Goal: Communication & Community: Answer question/provide support

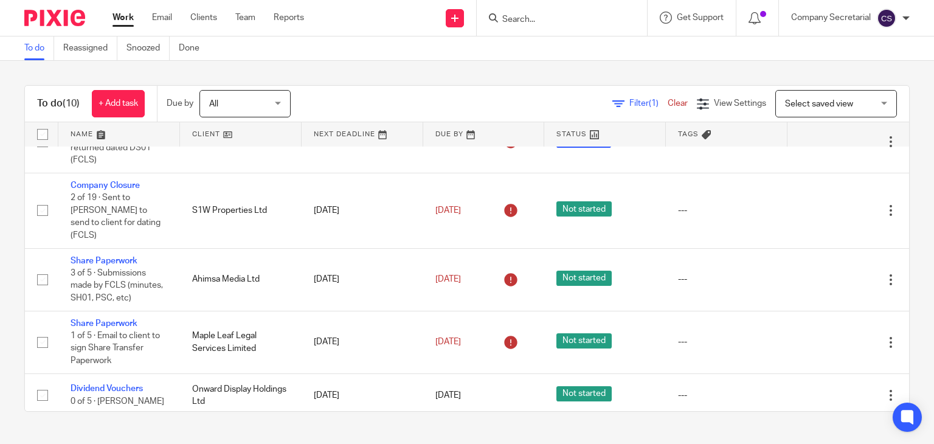
scroll to position [348, 0]
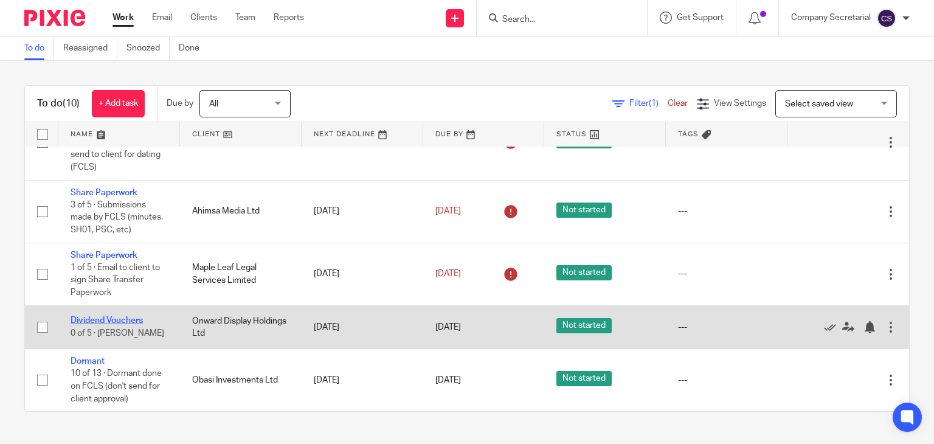
click at [123, 320] on link "Dividend Vouchers" at bounding box center [107, 320] width 72 height 9
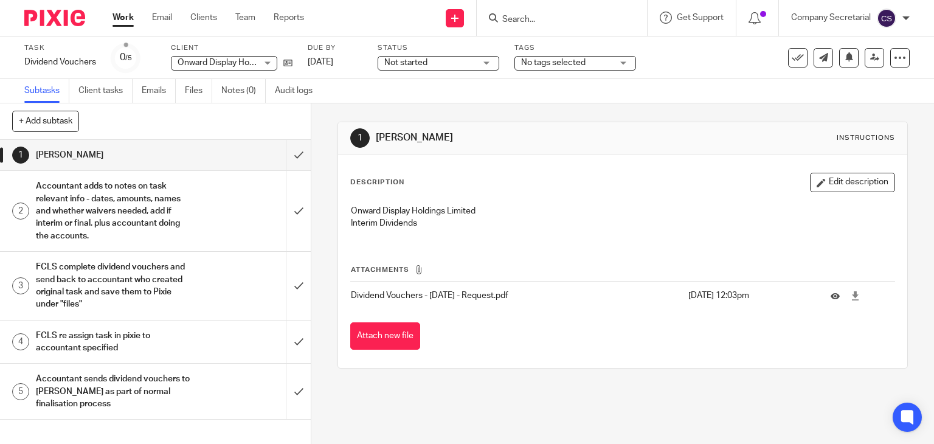
click at [595, 293] on p "Dividend Vouchers - 31-05-25 - Request.pdf" at bounding box center [517, 296] width 332 height 12
click at [831, 295] on icon at bounding box center [835, 295] width 9 height 9
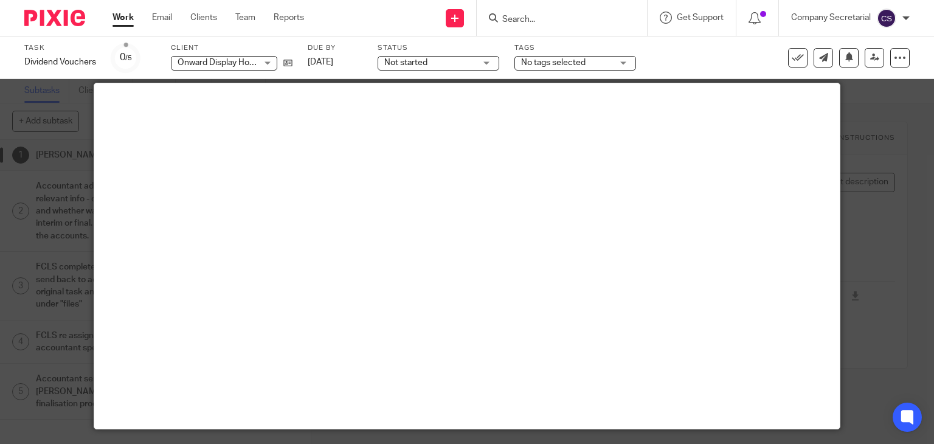
scroll to position [7, 0]
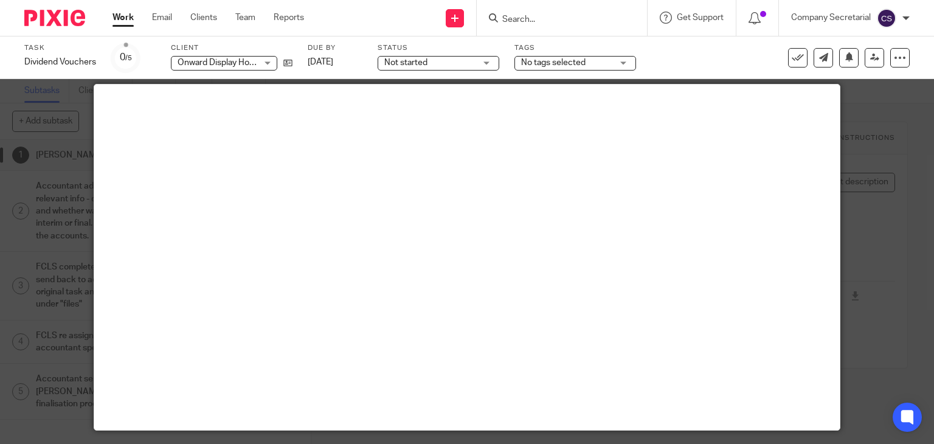
click at [686, 55] on div "Task Dividend Vouchers Save Dividend Vouchers 0 /5 Client Onward Display Holdin…" at bounding box center [393, 57] width 738 height 29
click at [863, 145] on div at bounding box center [467, 222] width 934 height 444
click at [43, 15] on img at bounding box center [54, 18] width 61 height 16
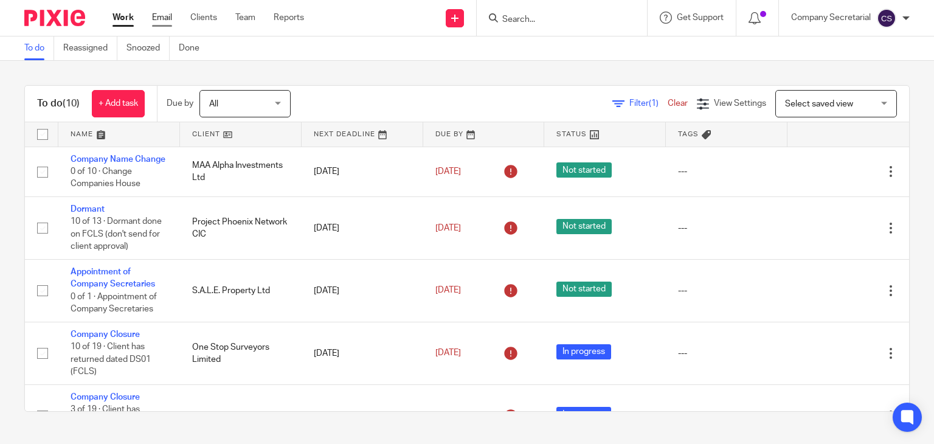
click at [163, 15] on link "Email" at bounding box center [162, 18] width 20 height 12
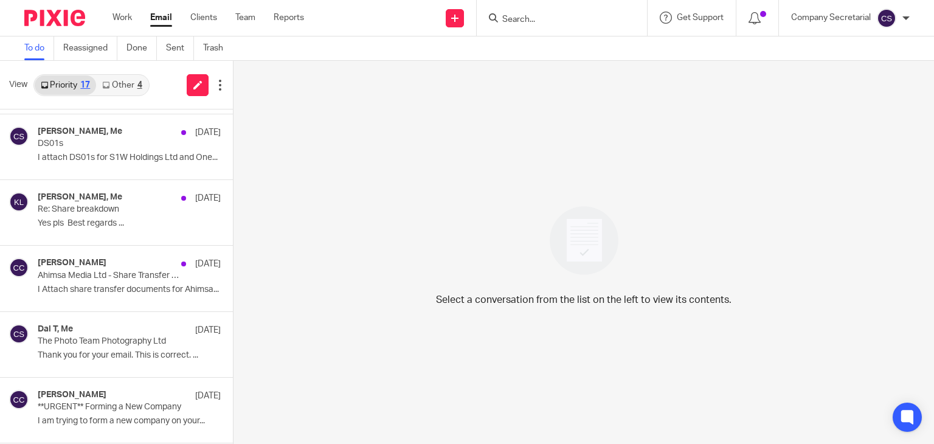
scroll to position [657, 0]
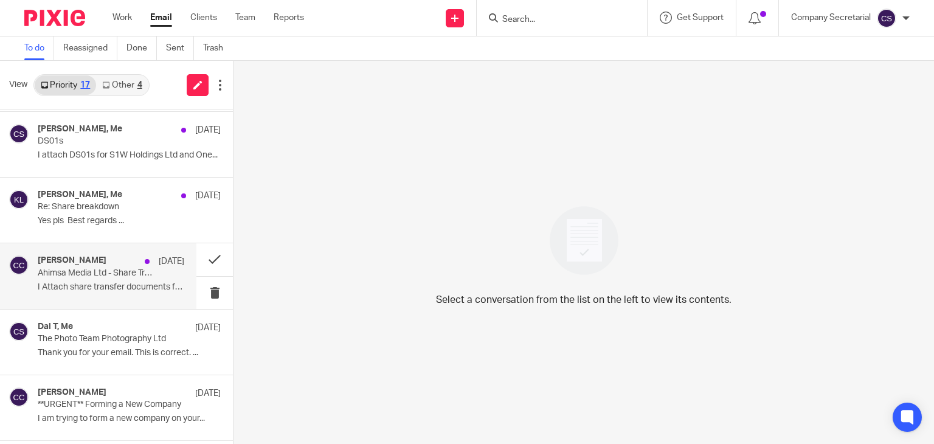
click at [122, 283] on p "I Attach share transfer documents for Ahimsa..." at bounding box center [111, 287] width 147 height 10
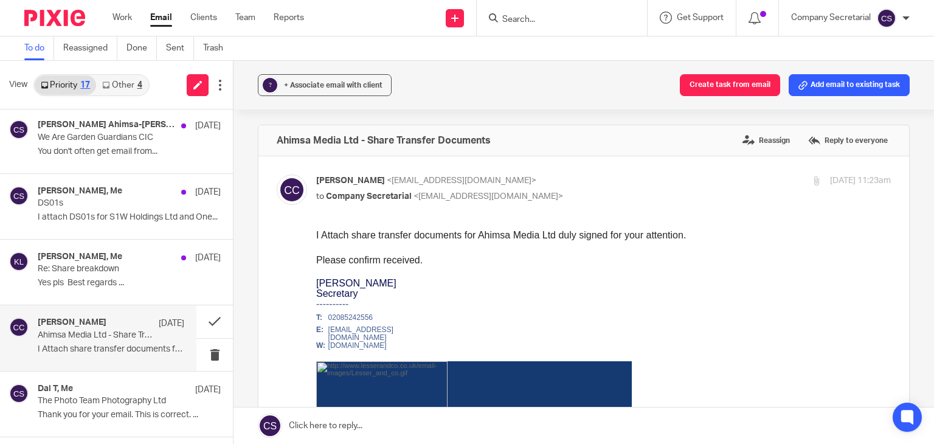
scroll to position [593, 0]
click at [122, 283] on p "Yes pls Best regards ..." at bounding box center [129, 285] width 183 height 10
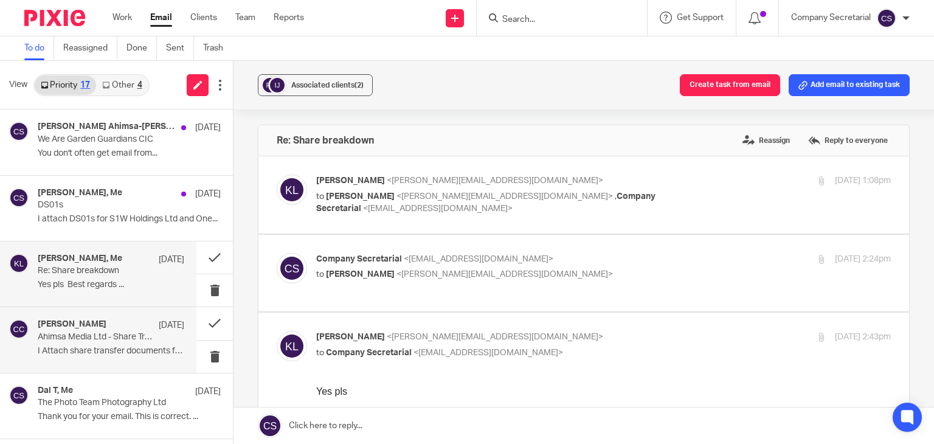
scroll to position [0, 0]
click at [459, 268] on p "to Keith Lesser <keith@lesserandco.com>" at bounding box center [507, 274] width 383 height 13
checkbox input "true"
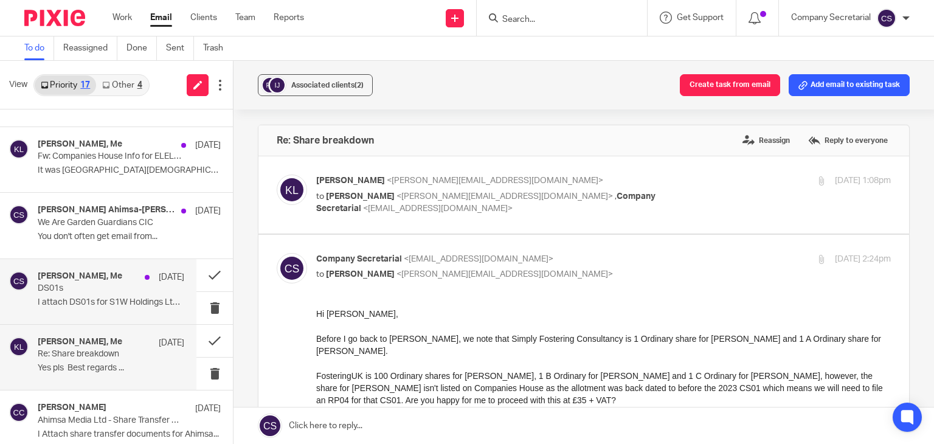
scroll to position [509, 0]
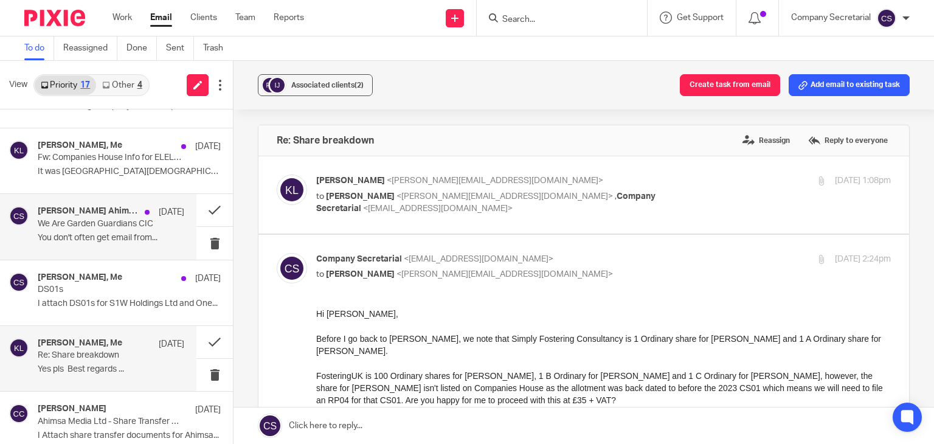
click at [117, 235] on p "You don't often get email from..." at bounding box center [111, 238] width 147 height 10
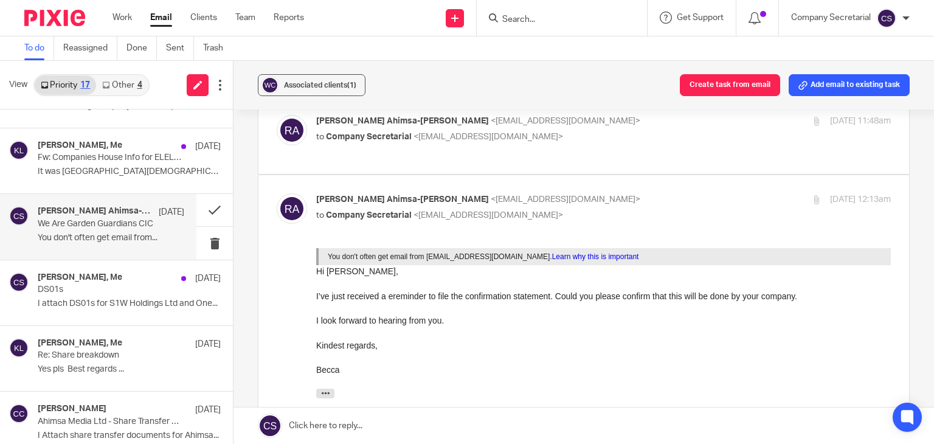
scroll to position [120, 0]
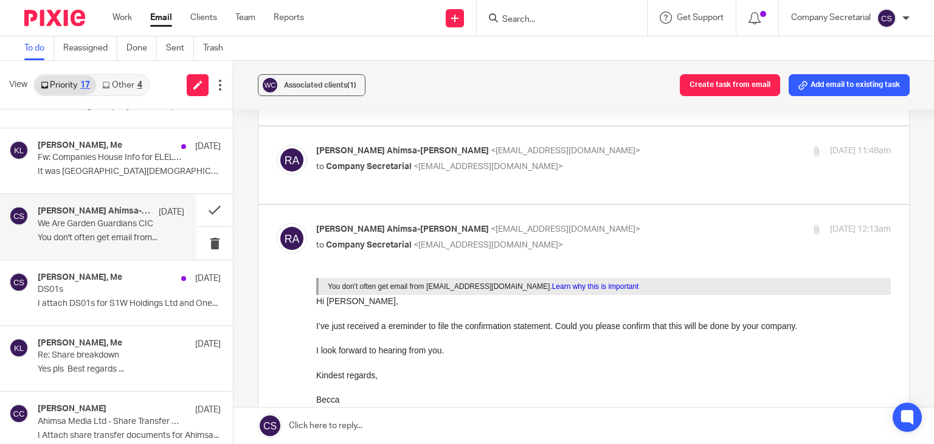
click at [558, 162] on span "<[EMAIL_ADDRESS][DOMAIN_NAME]>" at bounding box center [489, 166] width 150 height 9
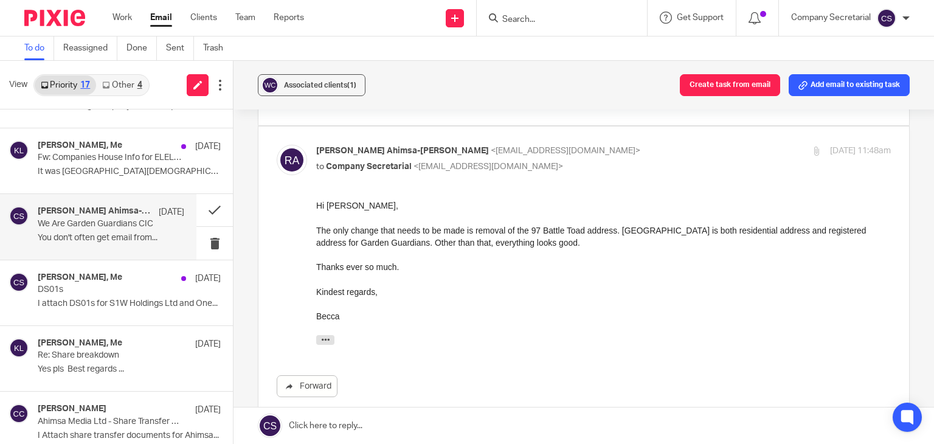
scroll to position [0, 0]
click at [597, 146] on div "Rebecca Ahimsa-Rae <rebeccaahimsa@gmail.com> to Company Secretarial <company.se…" at bounding box center [507, 159] width 383 height 28
checkbox input "false"
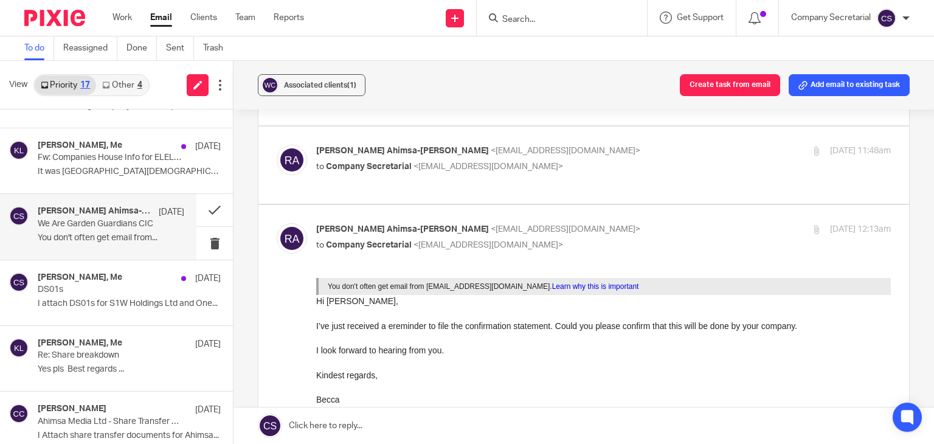
click at [391, 421] on link at bounding box center [584, 426] width 701 height 36
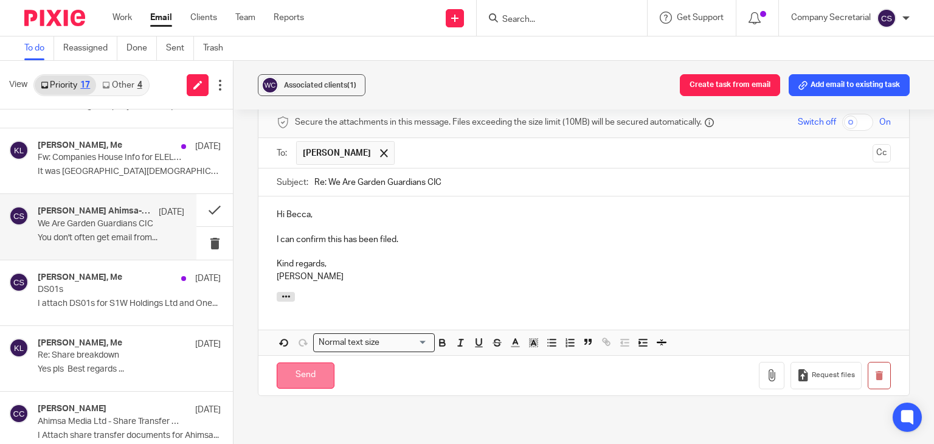
click at [318, 363] on input "Send" at bounding box center [306, 376] width 58 height 26
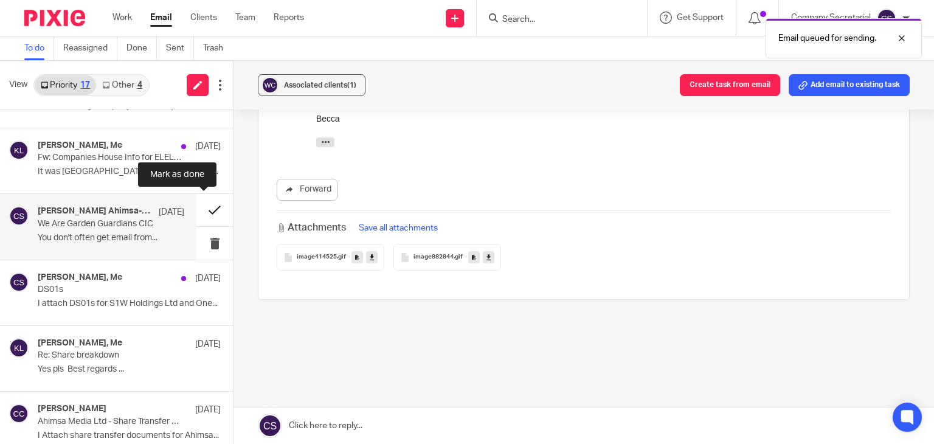
click at [196, 207] on button at bounding box center [214, 210] width 36 height 32
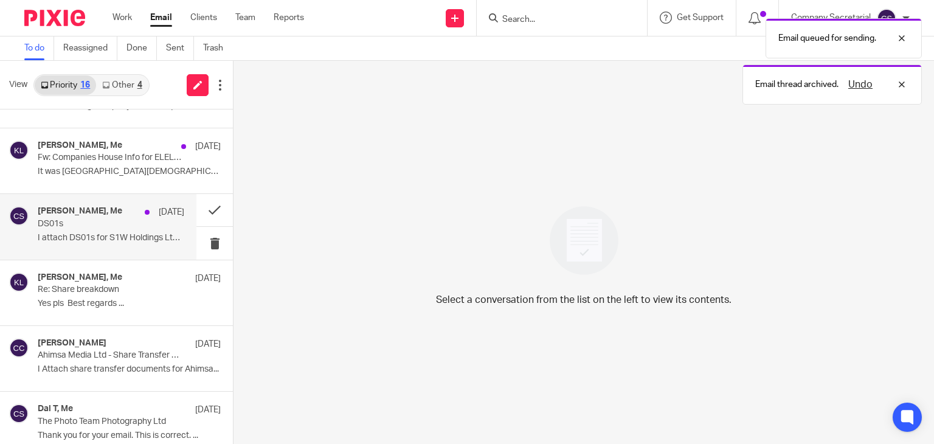
click at [121, 224] on p "DS01s" at bounding box center [96, 224] width 117 height 10
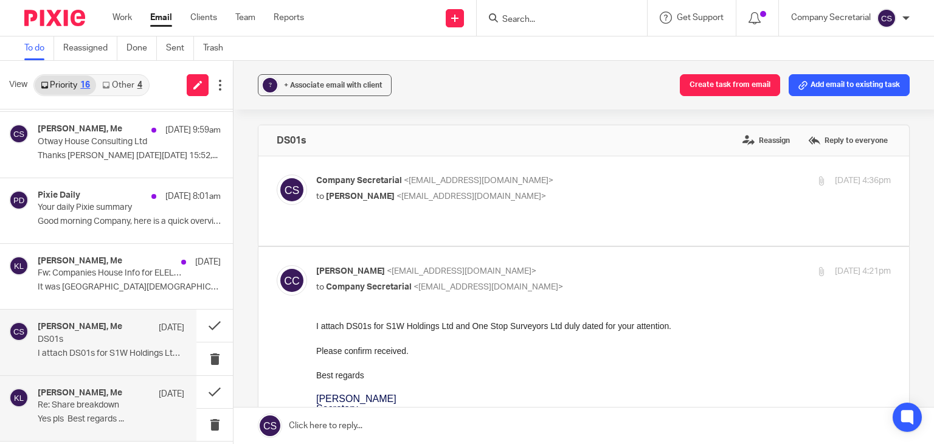
scroll to position [386, 0]
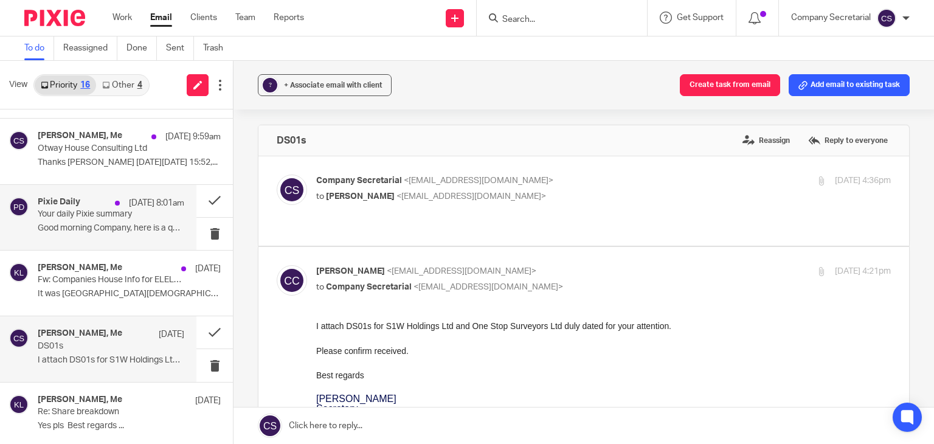
click at [119, 227] on p "Good morning Company, here is a quick overview..." at bounding box center [111, 228] width 147 height 10
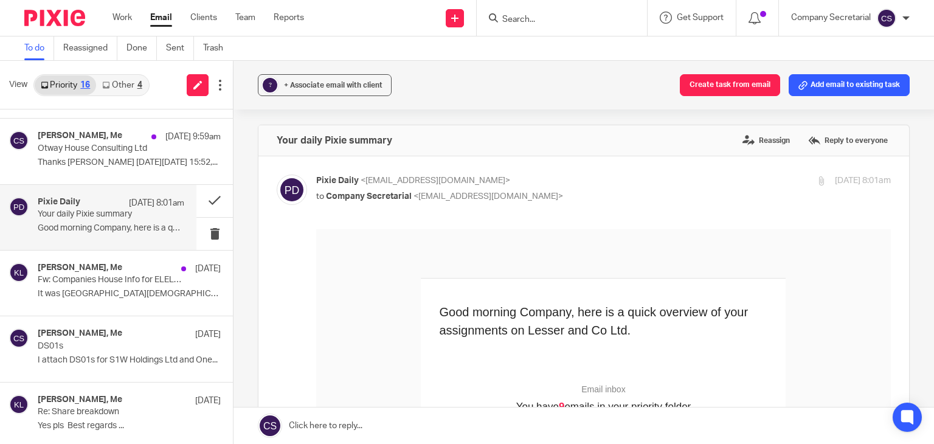
scroll to position [0, 0]
click at [200, 204] on button at bounding box center [214, 201] width 36 height 32
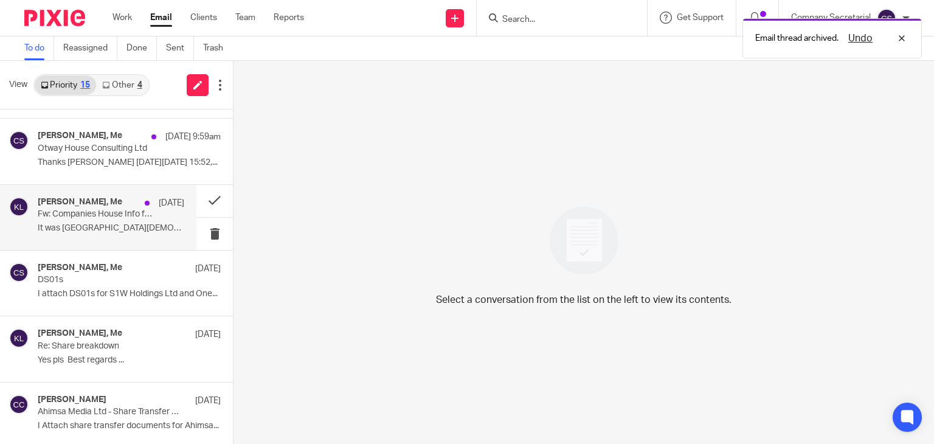
scroll to position [360, 0]
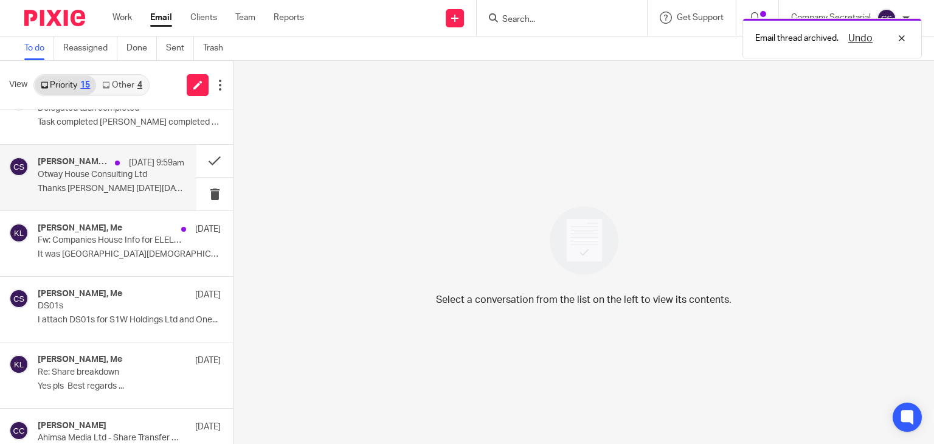
click at [120, 194] on div "Mathew George, Me 13 Oct 9:59am Otway House Consulting Ltd Thanks Sam On Fri, 1…" at bounding box center [111, 177] width 147 height 41
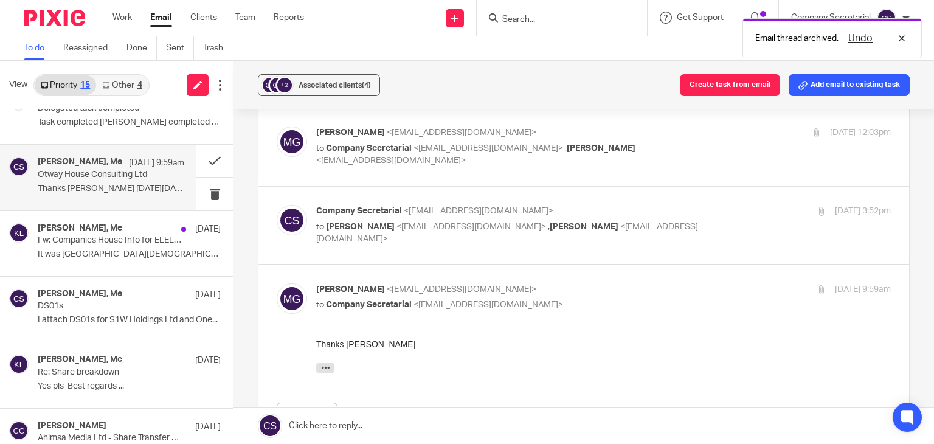
scroll to position [163, 0]
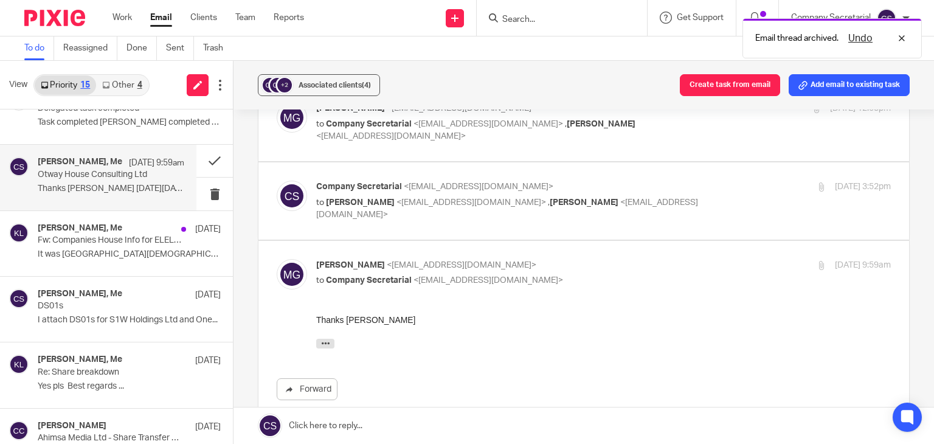
click at [498, 181] on p "Company Secretarial <company.secretarial@lesserandco.com>" at bounding box center [507, 187] width 383 height 13
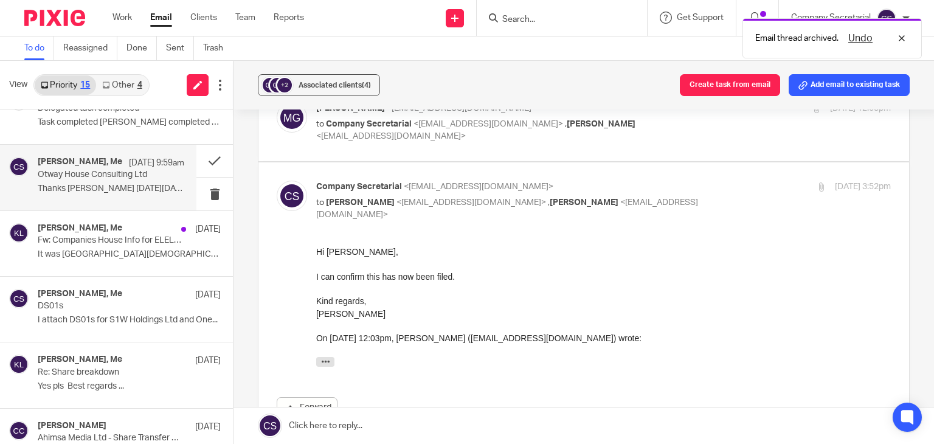
scroll to position [0, 0]
click at [464, 181] on div "Company Secretarial <company.secretarial@lesserandco.com> to Mathew George <mg@…" at bounding box center [507, 201] width 383 height 41
checkbox input "false"
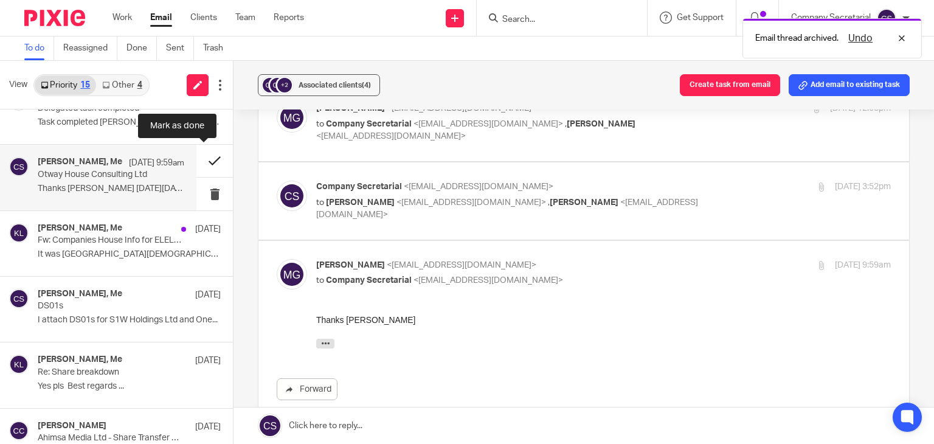
click at [204, 160] on button at bounding box center [214, 161] width 36 height 32
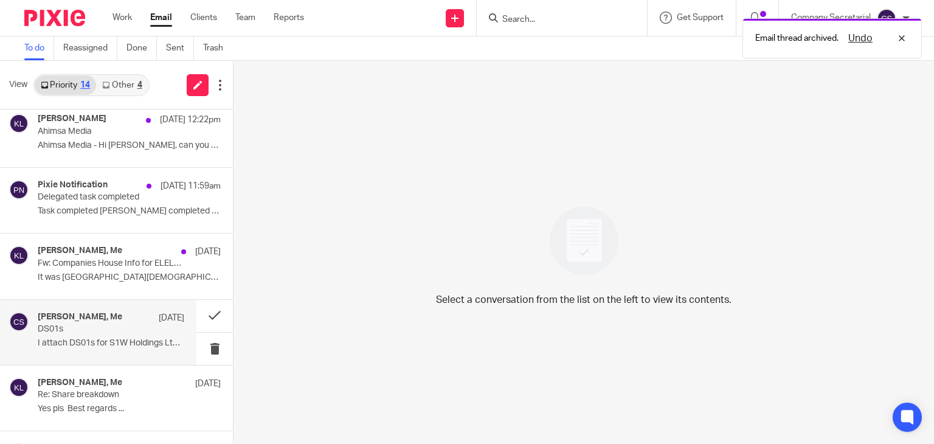
scroll to position [268, 0]
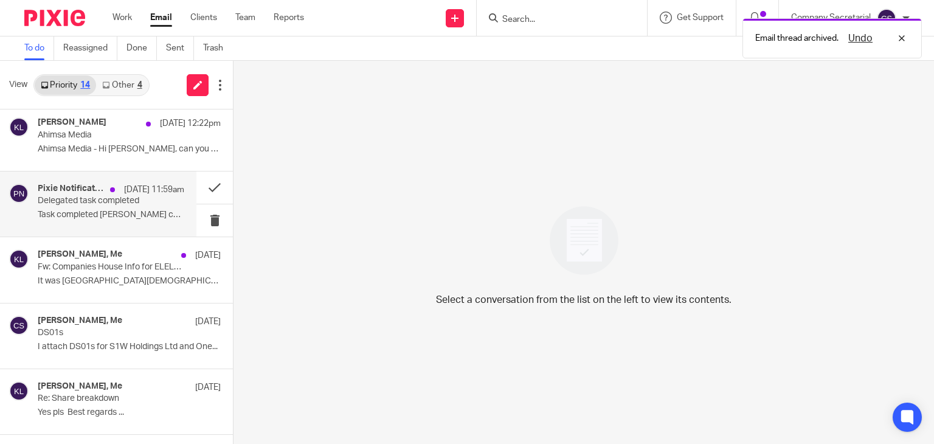
click at [129, 220] on div "Pixie Notification 13 Oct 11:59am Delegated task completed Task completed Keith…" at bounding box center [111, 204] width 147 height 41
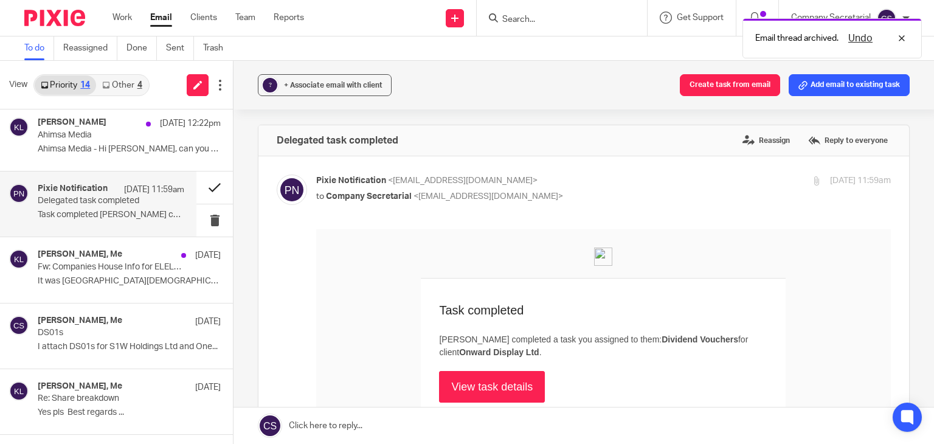
scroll to position [0, 0]
click at [196, 186] on button at bounding box center [214, 188] width 36 height 32
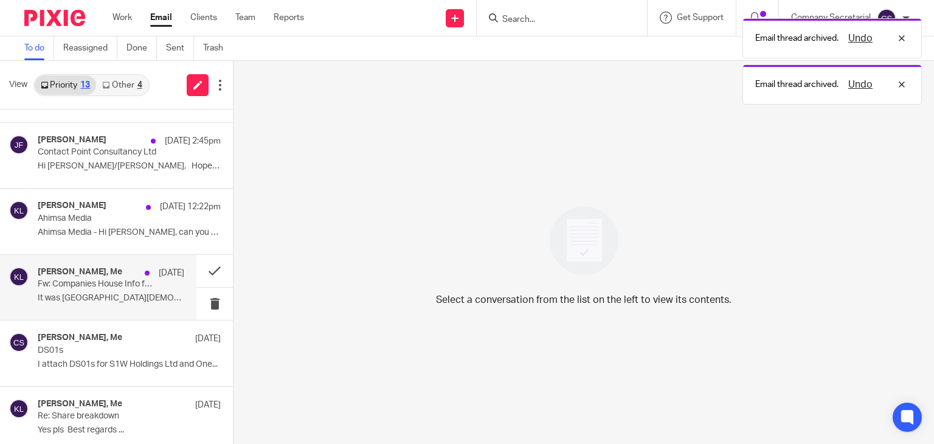
scroll to position [182, 0]
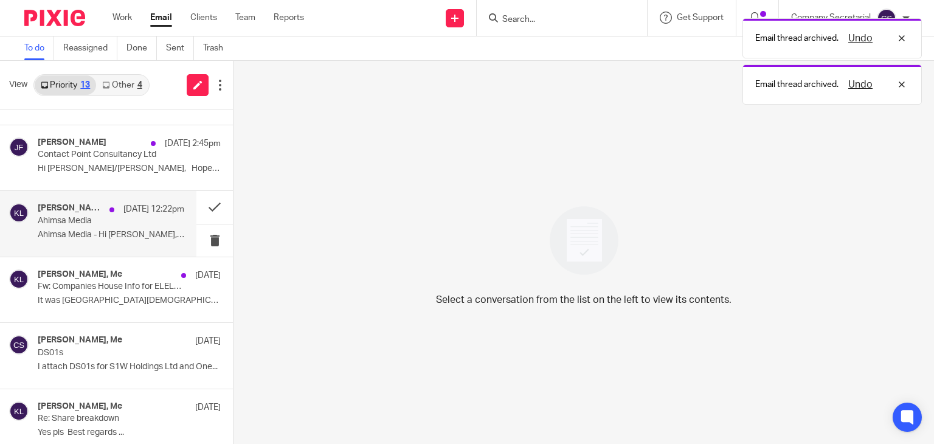
click at [124, 234] on p "Ahimsa Media - Hi Sam, can you confirm Clare..." at bounding box center [111, 235] width 147 height 10
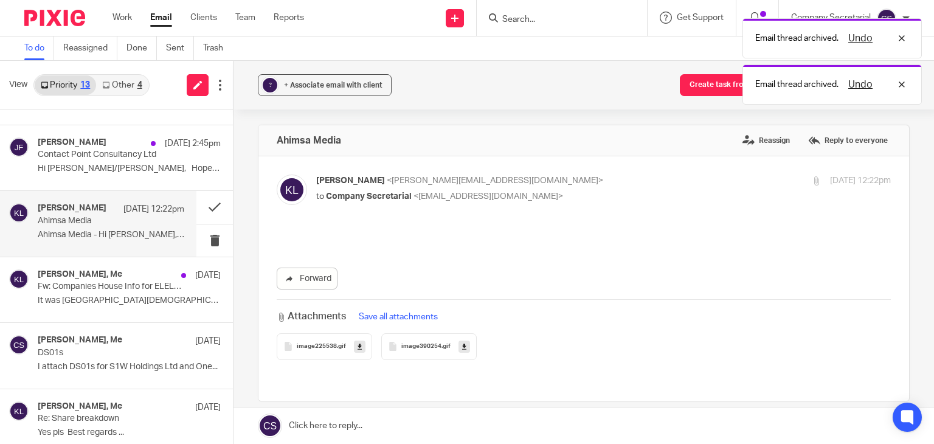
scroll to position [0, 0]
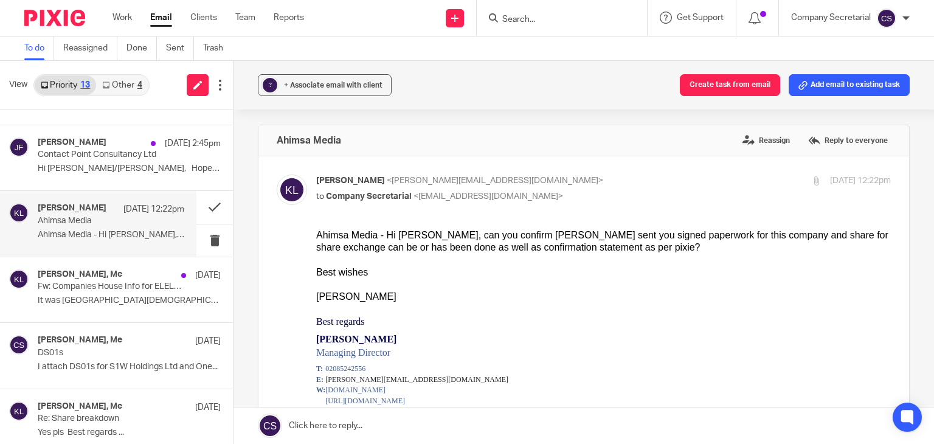
click at [448, 422] on link at bounding box center [584, 426] width 701 height 36
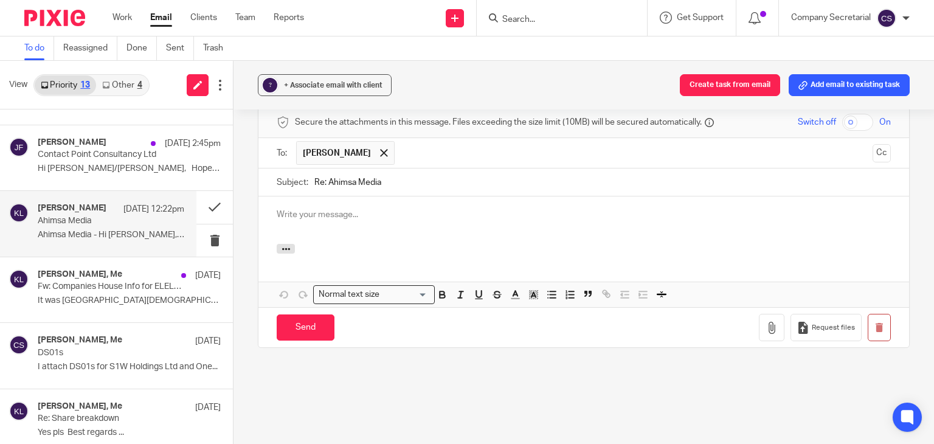
click at [341, 209] on p at bounding box center [584, 215] width 614 height 12
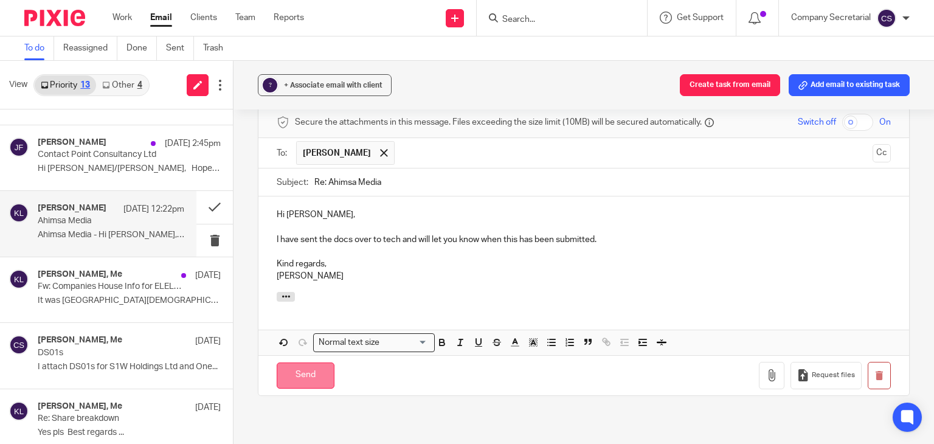
click at [325, 363] on input "Send" at bounding box center [306, 376] width 58 height 26
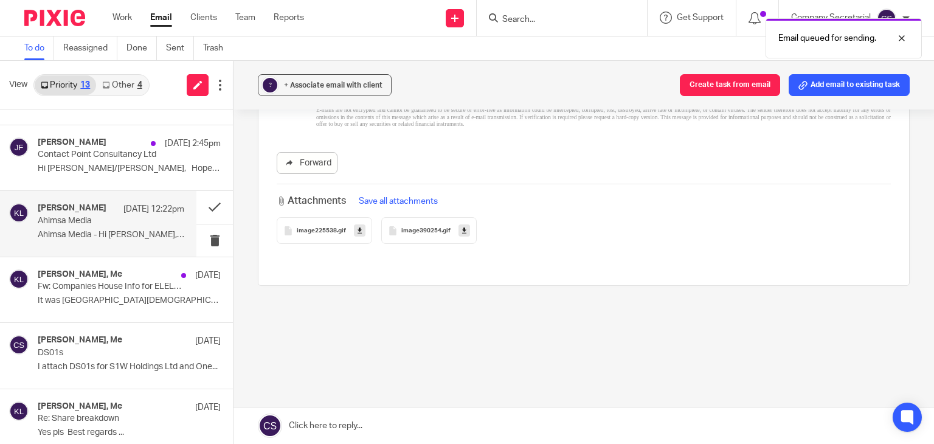
scroll to position [426, 0]
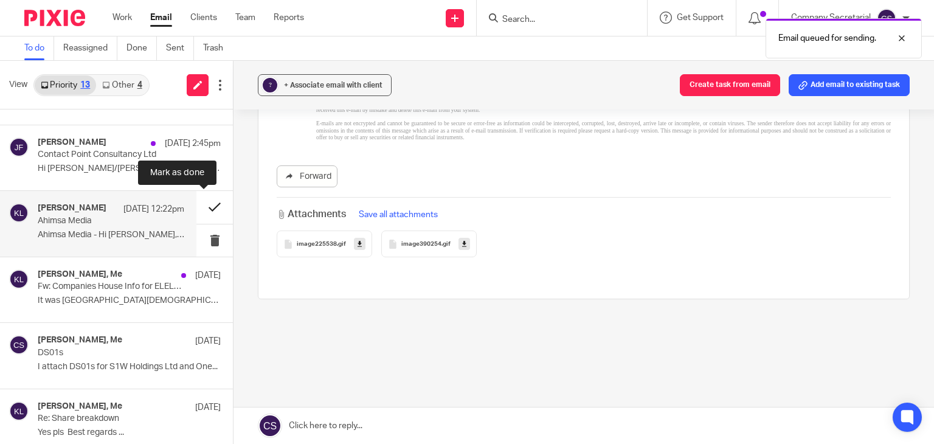
click at [196, 206] on button at bounding box center [214, 207] width 36 height 32
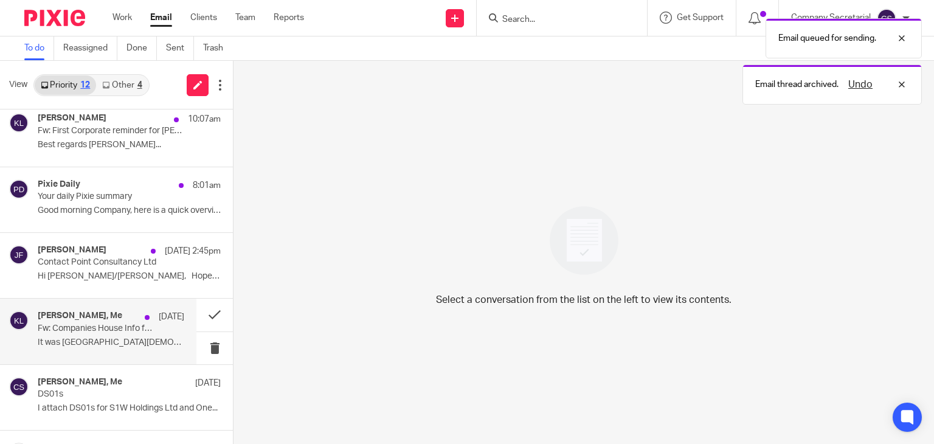
scroll to position [73, 0]
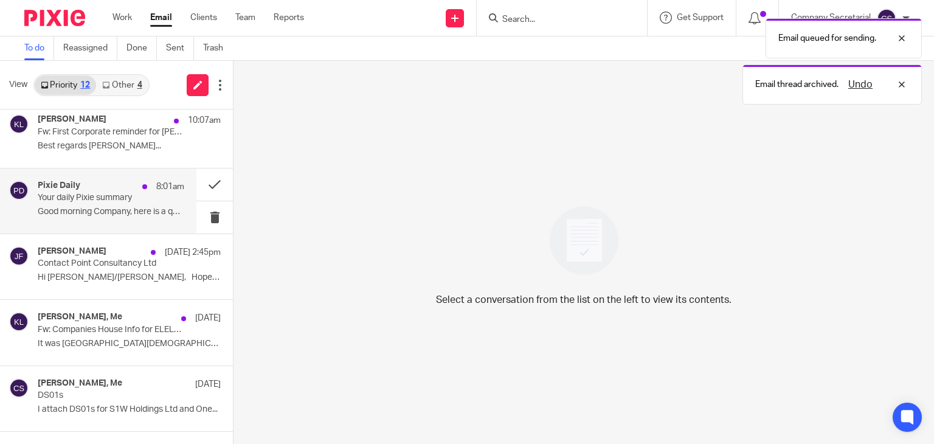
click at [135, 218] on div "Pixie Daily 8:01am Your daily Pixie summary Good morning Company, here is a qui…" at bounding box center [111, 201] width 147 height 41
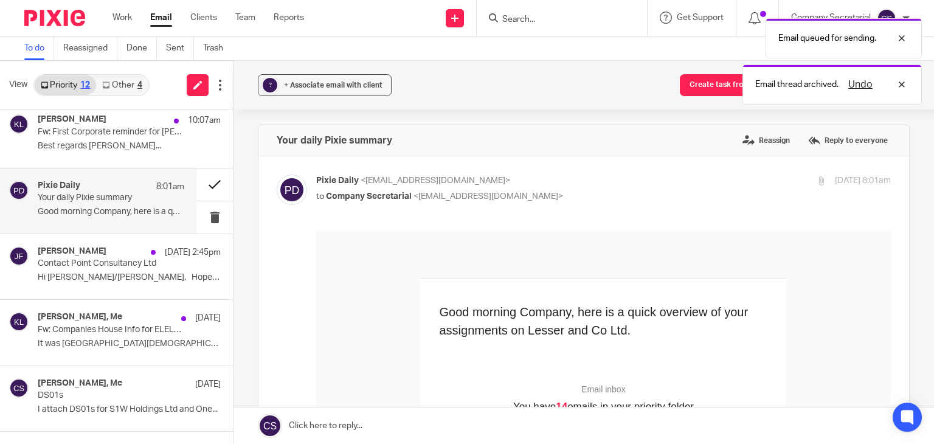
scroll to position [0, 0]
click at [196, 182] on button at bounding box center [214, 184] width 36 height 32
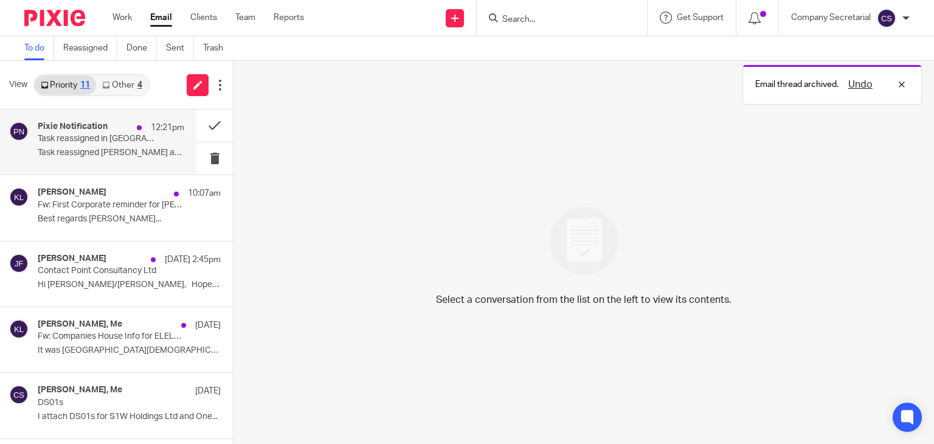
click at [135, 156] on p "Task reassigned Keith Lesser assigned you the..." at bounding box center [111, 153] width 147 height 10
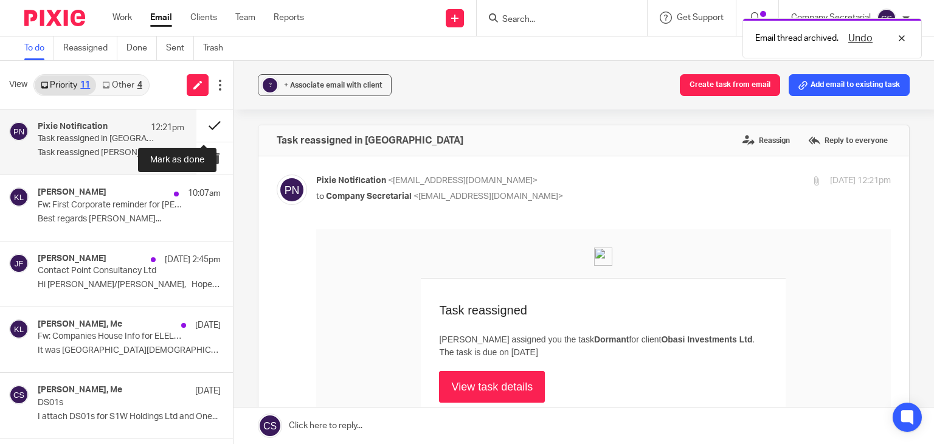
click at [198, 120] on button at bounding box center [214, 125] width 36 height 32
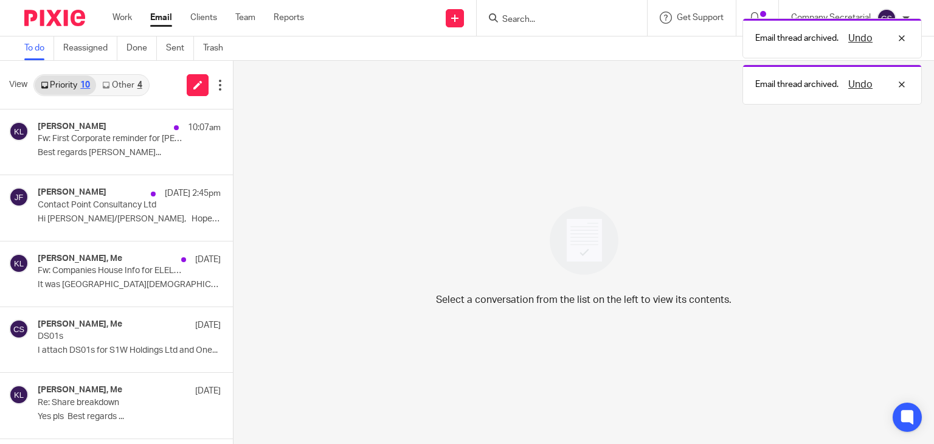
click at [120, 78] on link "Other 4" at bounding box center [122, 84] width 52 height 19
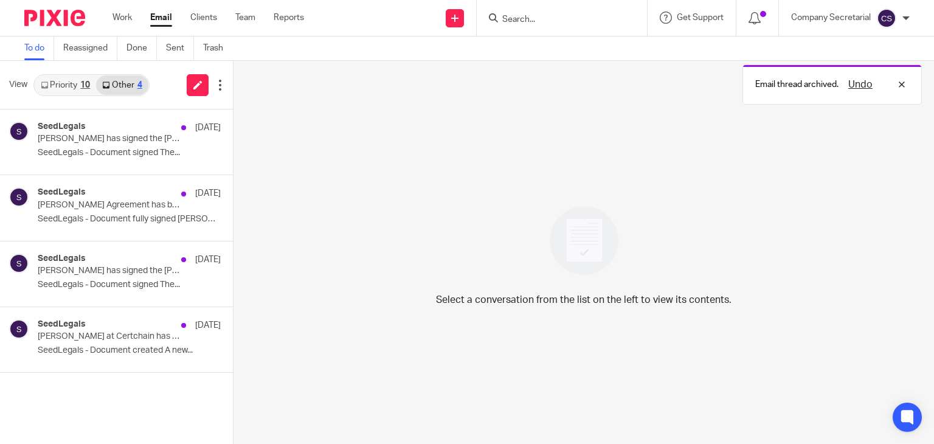
click at [79, 83] on link "Priority 10" at bounding box center [65, 84] width 61 height 19
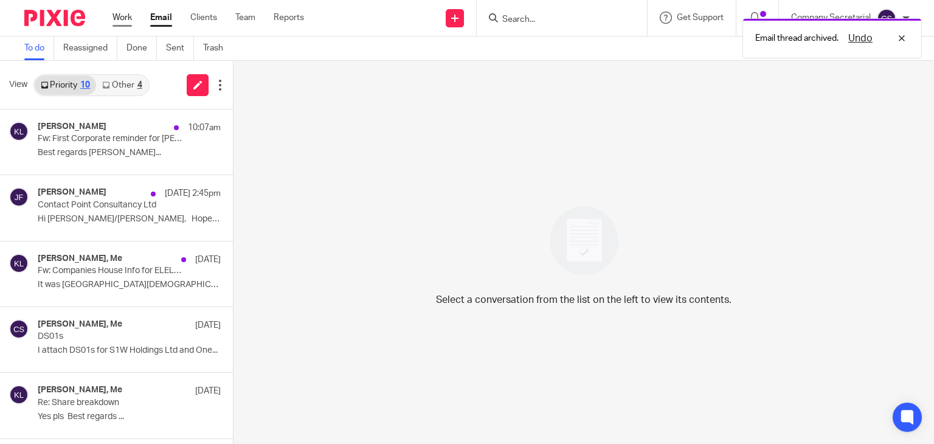
click at [120, 18] on link "Work" at bounding box center [122, 18] width 19 height 12
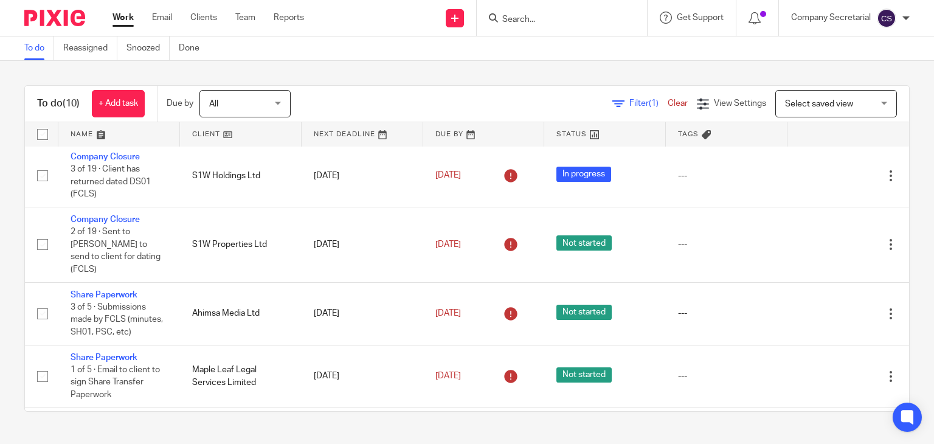
scroll to position [243, 0]
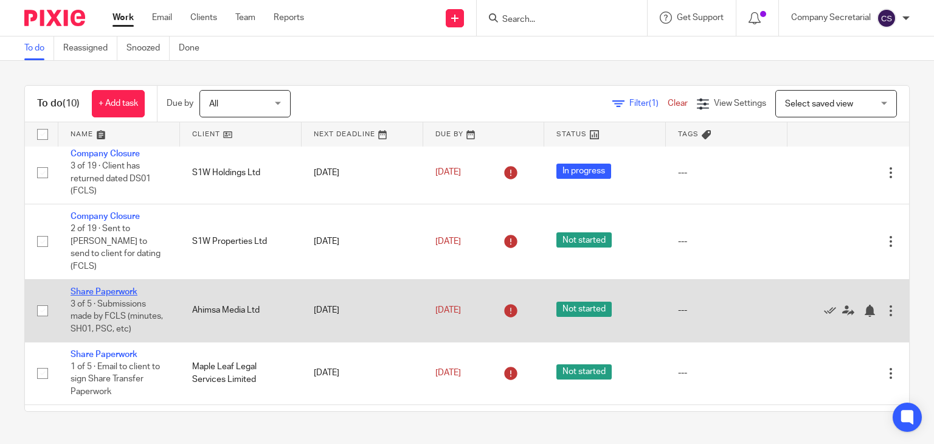
click at [115, 293] on link "Share Paperwork" at bounding box center [104, 292] width 67 height 9
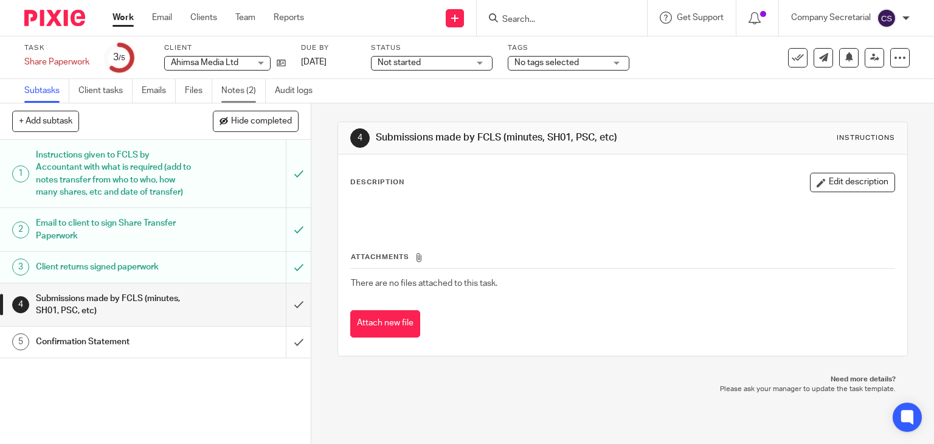
click at [237, 90] on link "Notes (2)" at bounding box center [243, 91] width 44 height 24
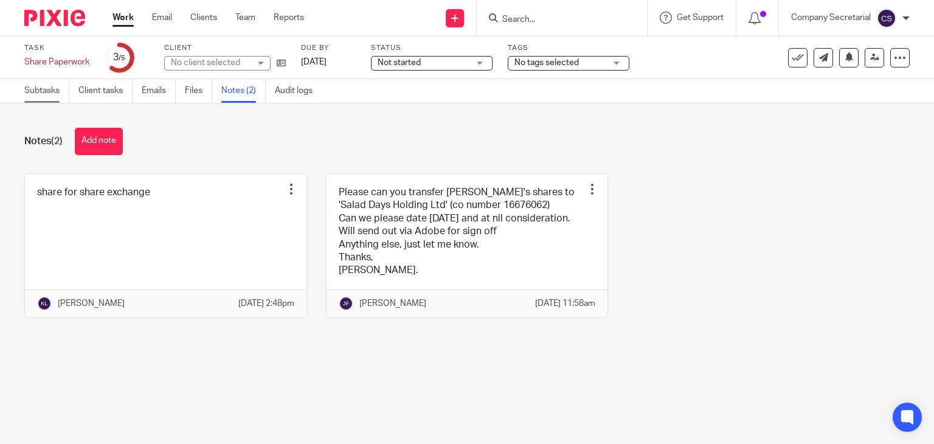
click at [56, 91] on link "Subtasks" at bounding box center [46, 91] width 45 height 24
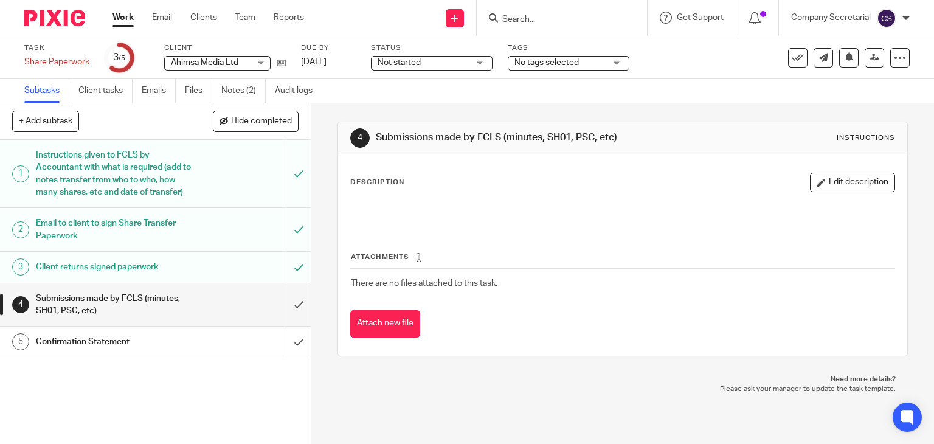
click at [419, 58] on span "Not started" at bounding box center [399, 62] width 43 height 9
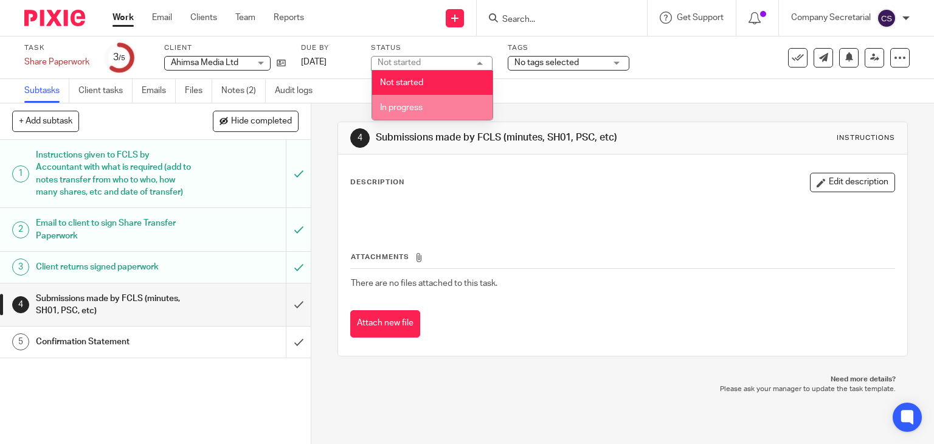
click at [432, 103] on li "In progress" at bounding box center [432, 107] width 120 height 25
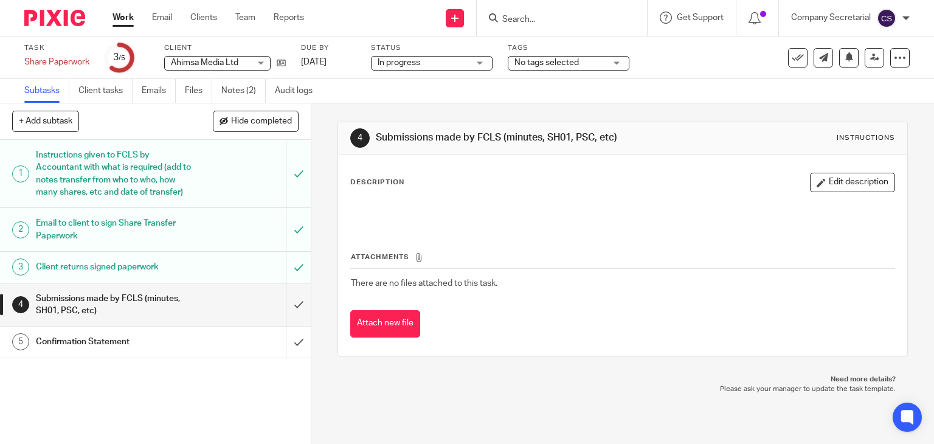
click at [72, 15] on img at bounding box center [54, 18] width 61 height 16
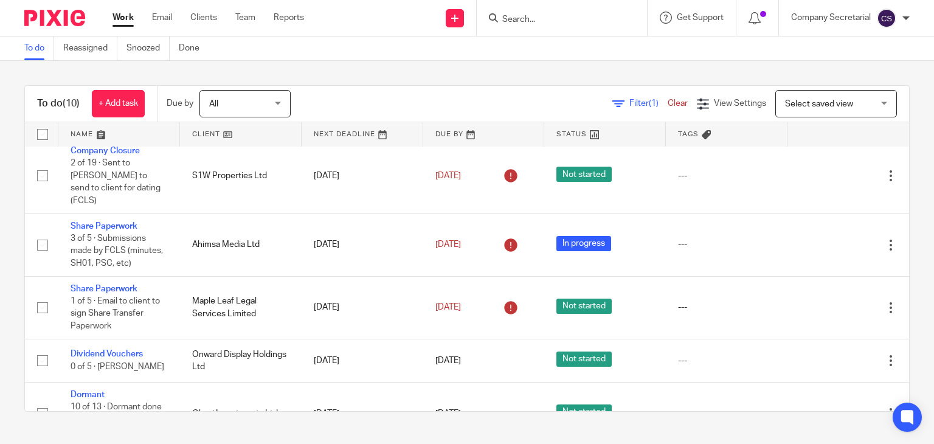
scroll to position [348, 0]
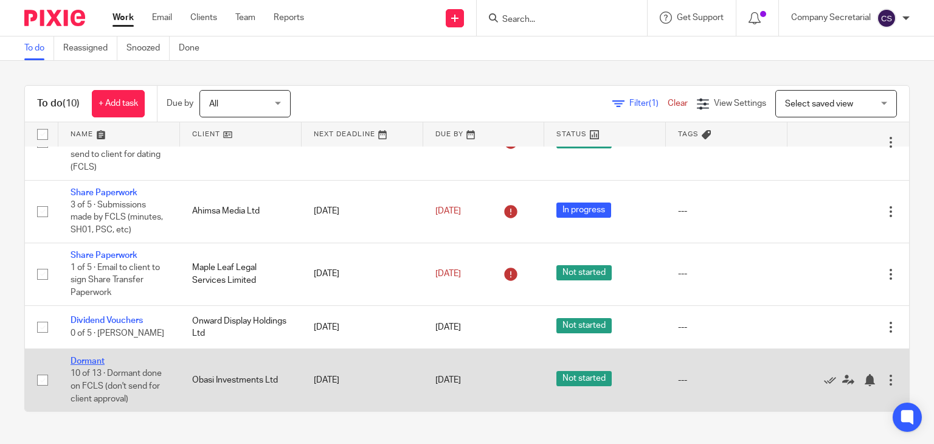
click at [93, 360] on link "Dormant" at bounding box center [88, 361] width 34 height 9
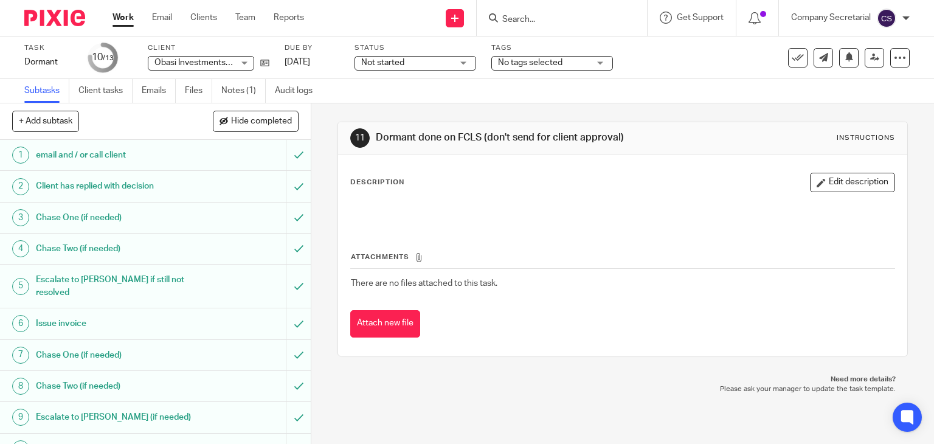
scroll to position [113, 0]
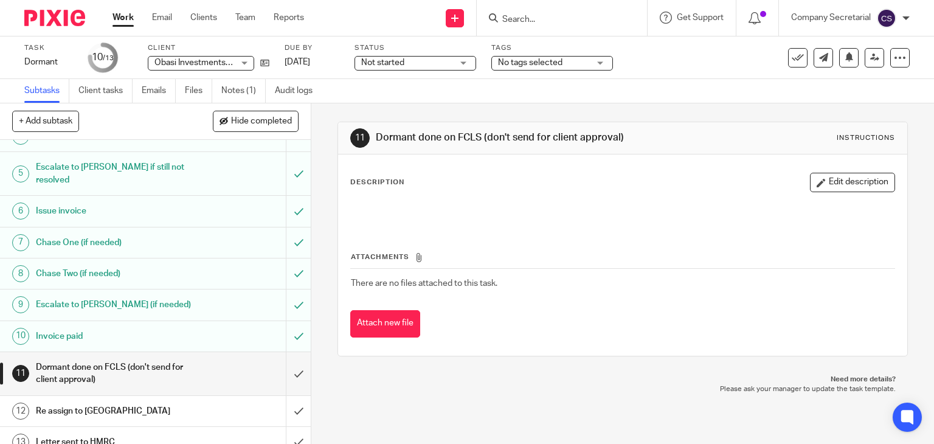
click at [234, 59] on span "Obasi Investments Ltd" at bounding box center [198, 62] width 86 height 9
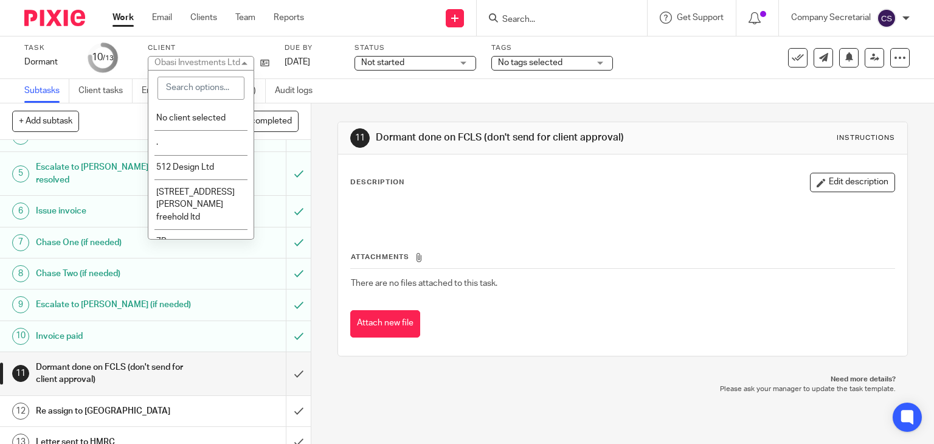
click at [234, 59] on div "Obasi Investments Ltd" at bounding box center [198, 62] width 86 height 9
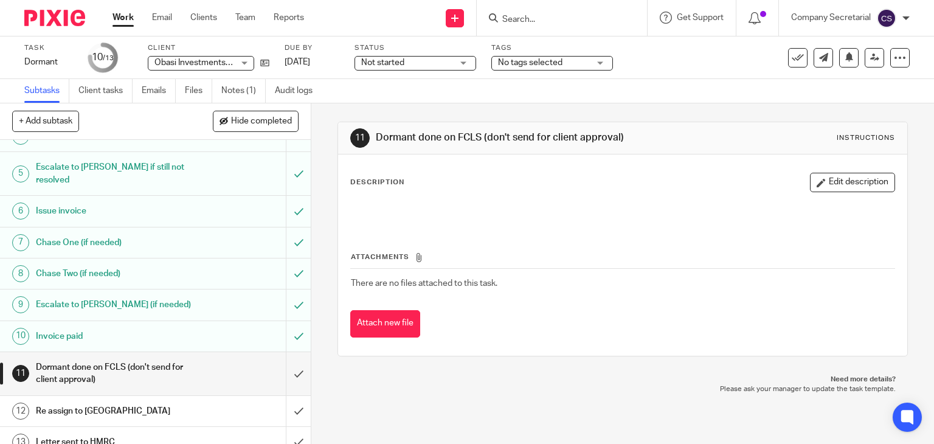
click at [58, 22] on img at bounding box center [54, 18] width 61 height 16
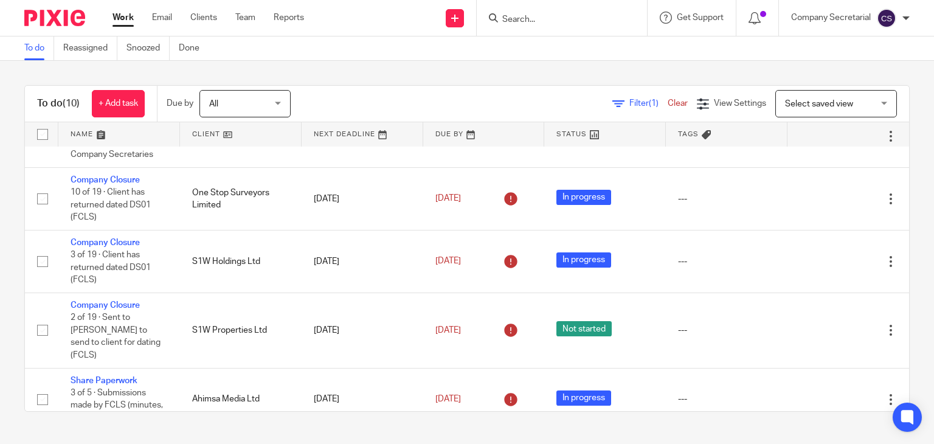
scroll to position [348, 0]
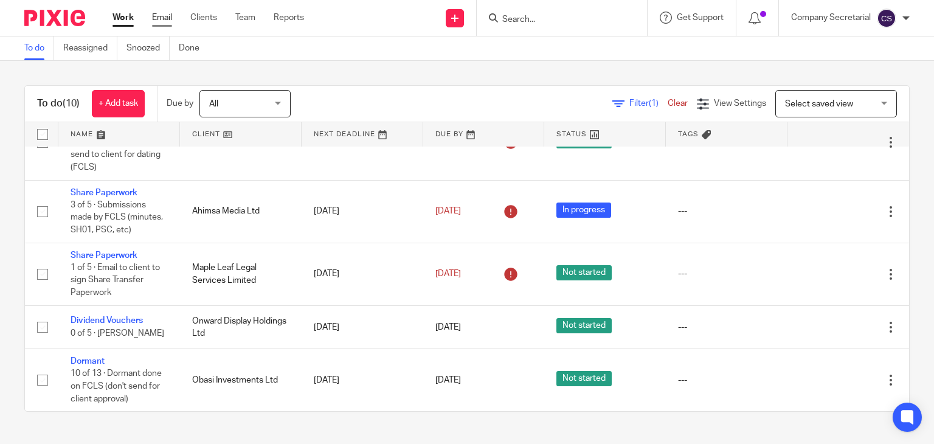
click at [159, 18] on link "Email" at bounding box center [162, 18] width 20 height 12
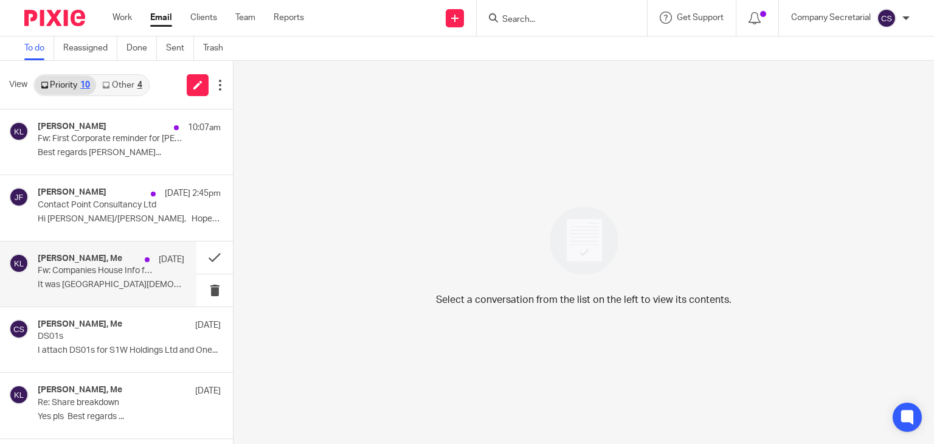
click at [142, 288] on p "It was [GEOGRAPHIC_DATA][DEMOGRAPHIC_DATA] I think [PERSON_NAME]..." at bounding box center [111, 285] width 147 height 10
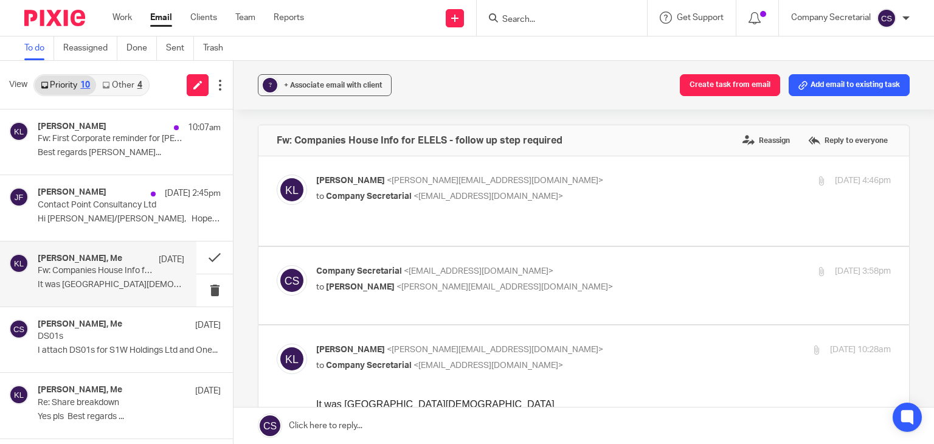
click at [542, 267] on span "<[EMAIL_ADDRESS][DOMAIN_NAME]>" at bounding box center [479, 271] width 150 height 9
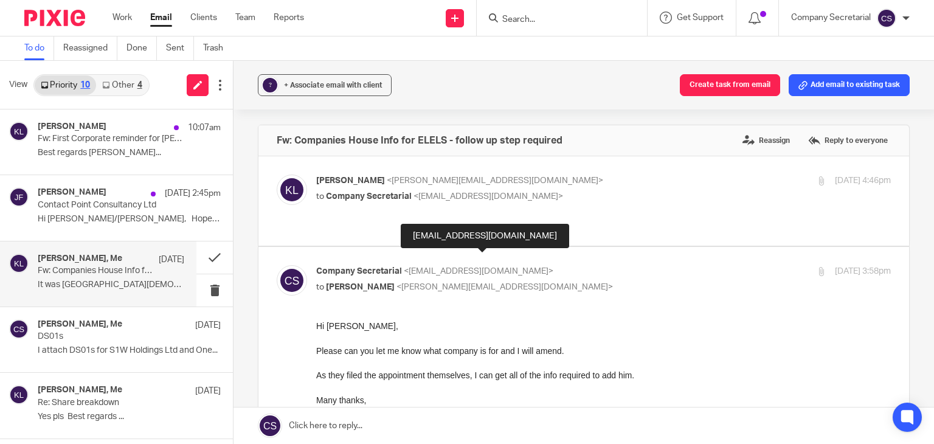
click at [542, 267] on span "<[EMAIL_ADDRESS][DOMAIN_NAME]>" at bounding box center [479, 271] width 150 height 9
checkbox input "false"
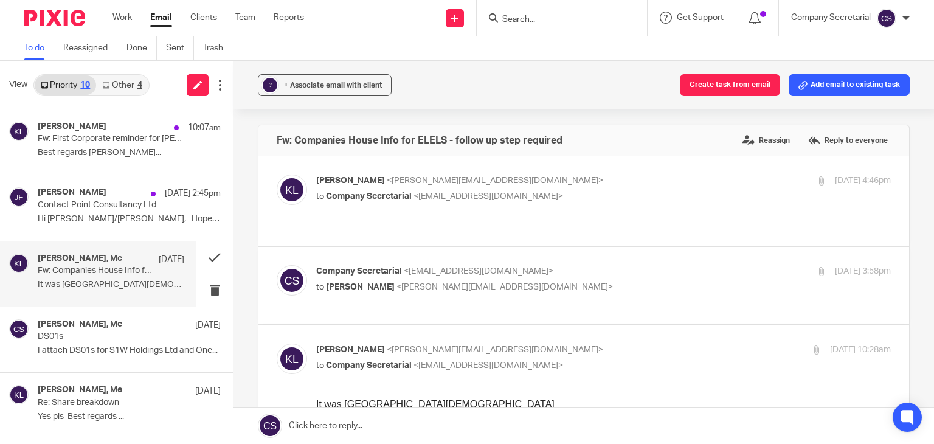
click at [580, 194] on p "to Company Secretarial <[EMAIL_ADDRESS][DOMAIN_NAME]>" at bounding box center [507, 196] width 383 height 13
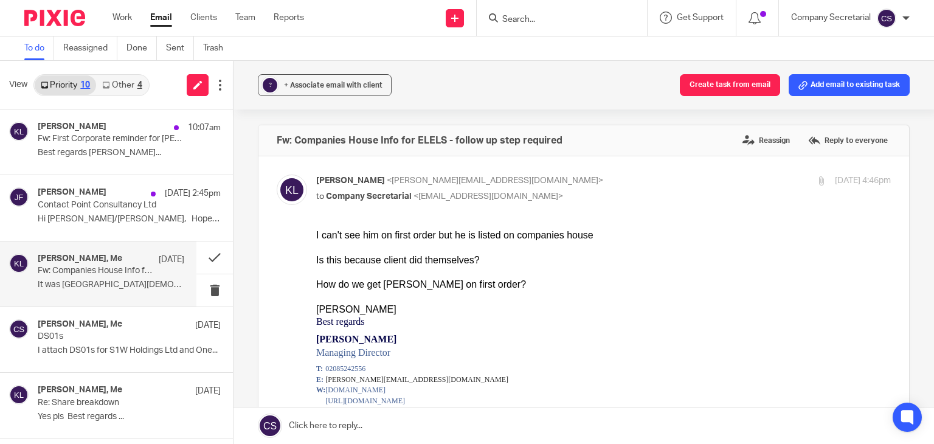
click at [608, 178] on p "[PERSON_NAME] <[PERSON_NAME][EMAIL_ADDRESS][DOMAIN_NAME]>" at bounding box center [507, 181] width 383 height 13
checkbox input "false"
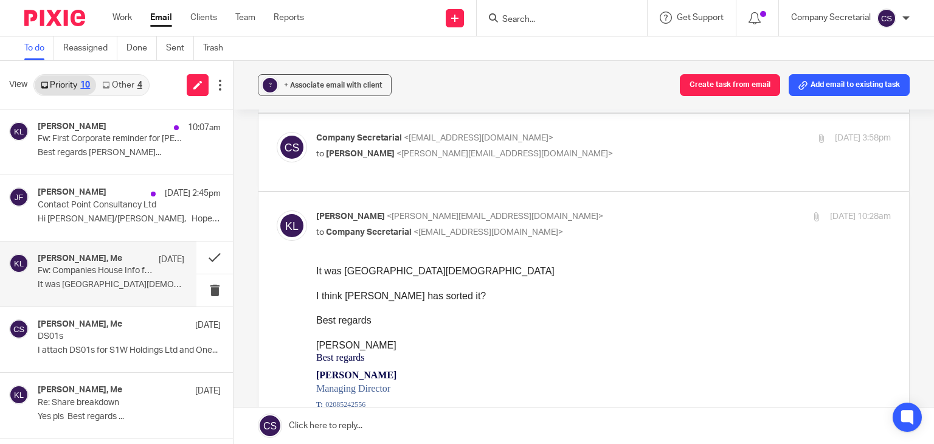
scroll to position [147, 0]
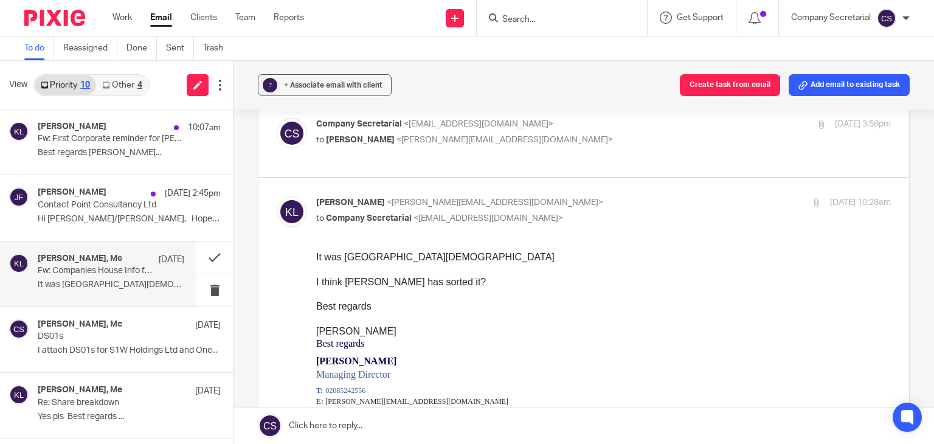
click at [435, 422] on link at bounding box center [584, 426] width 701 height 36
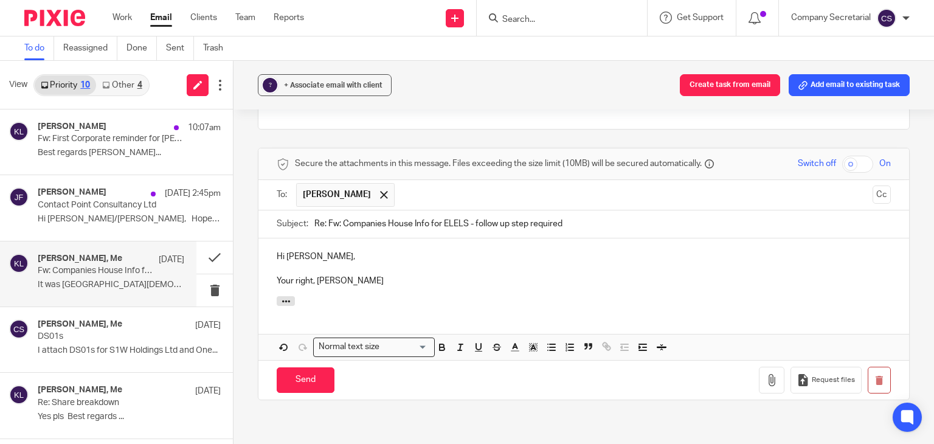
scroll to position [1864, 0]
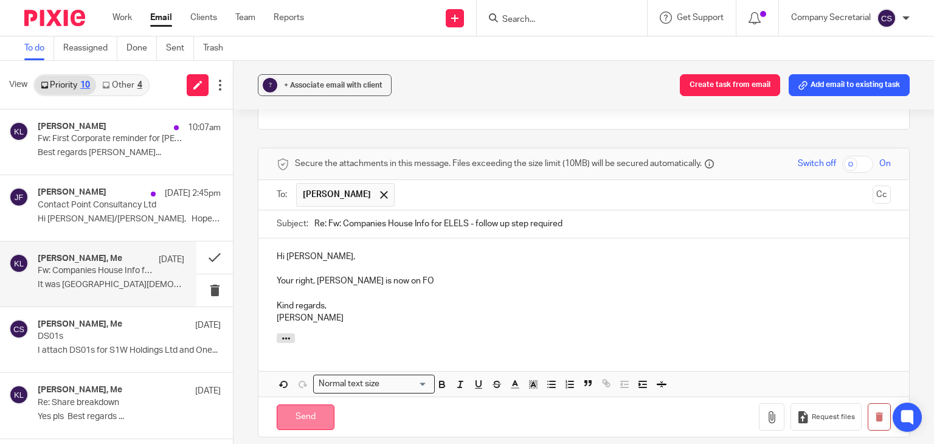
click at [322, 405] on input "Send" at bounding box center [306, 418] width 58 height 26
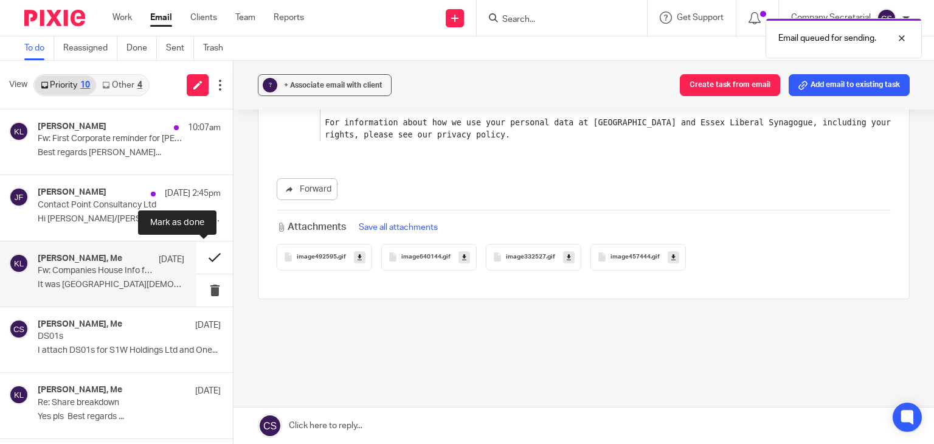
click at [196, 254] on button at bounding box center [214, 257] width 36 height 32
